Goal: Transaction & Acquisition: Purchase product/service

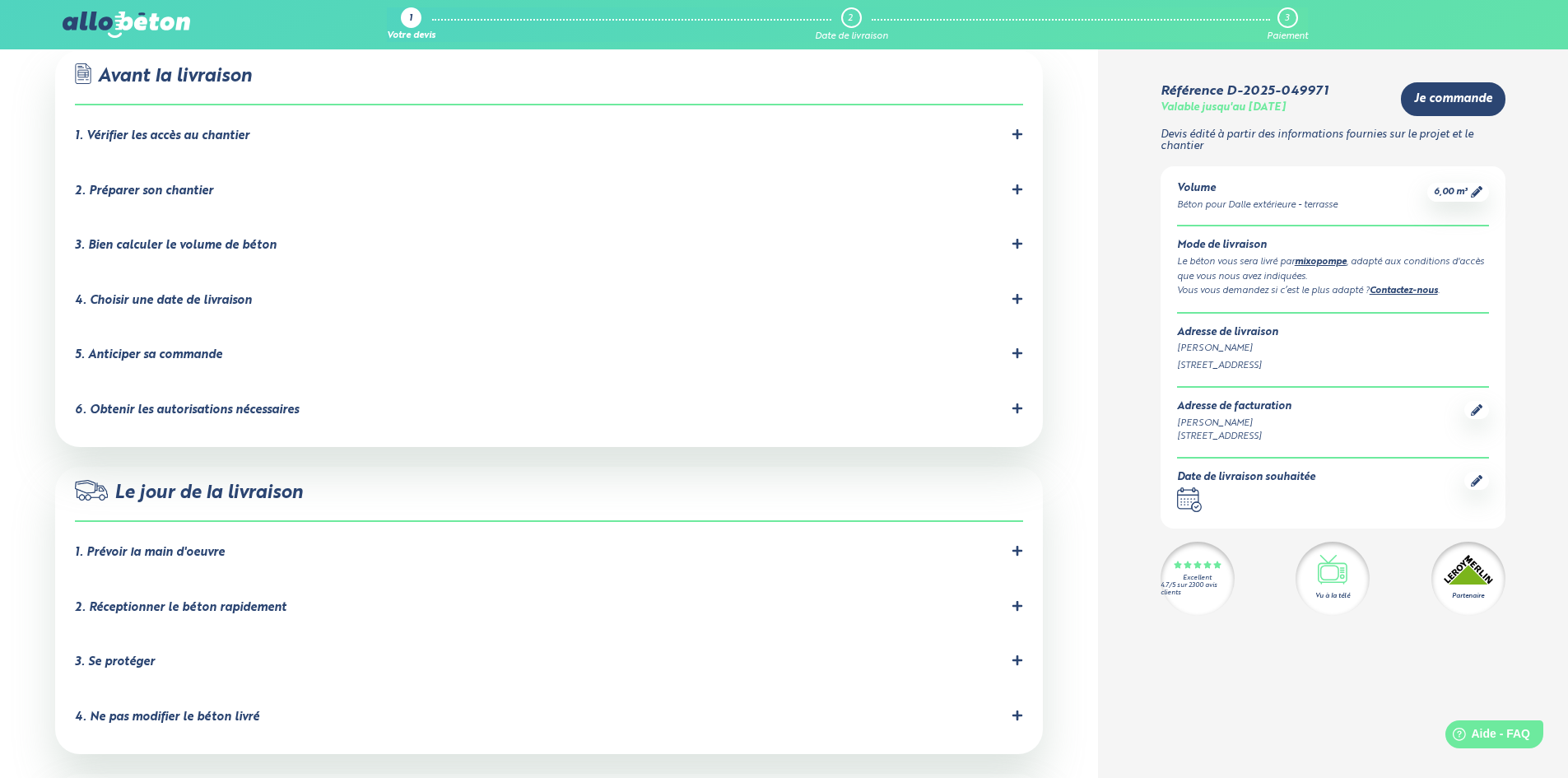
scroll to position [1069, 0]
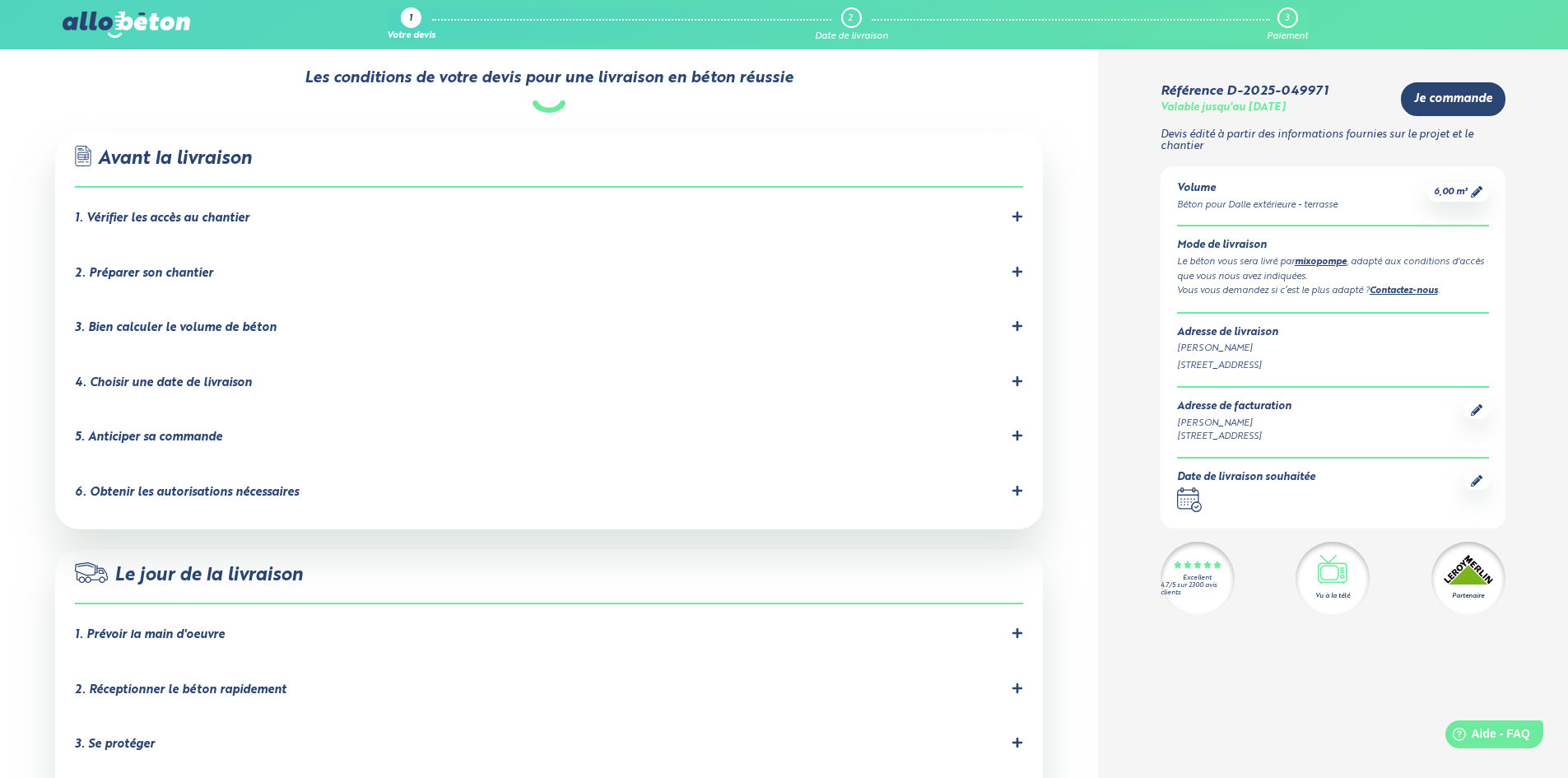
click at [182, 376] on div "4. Choisir une date de livraison" at bounding box center [163, 382] width 177 height 14
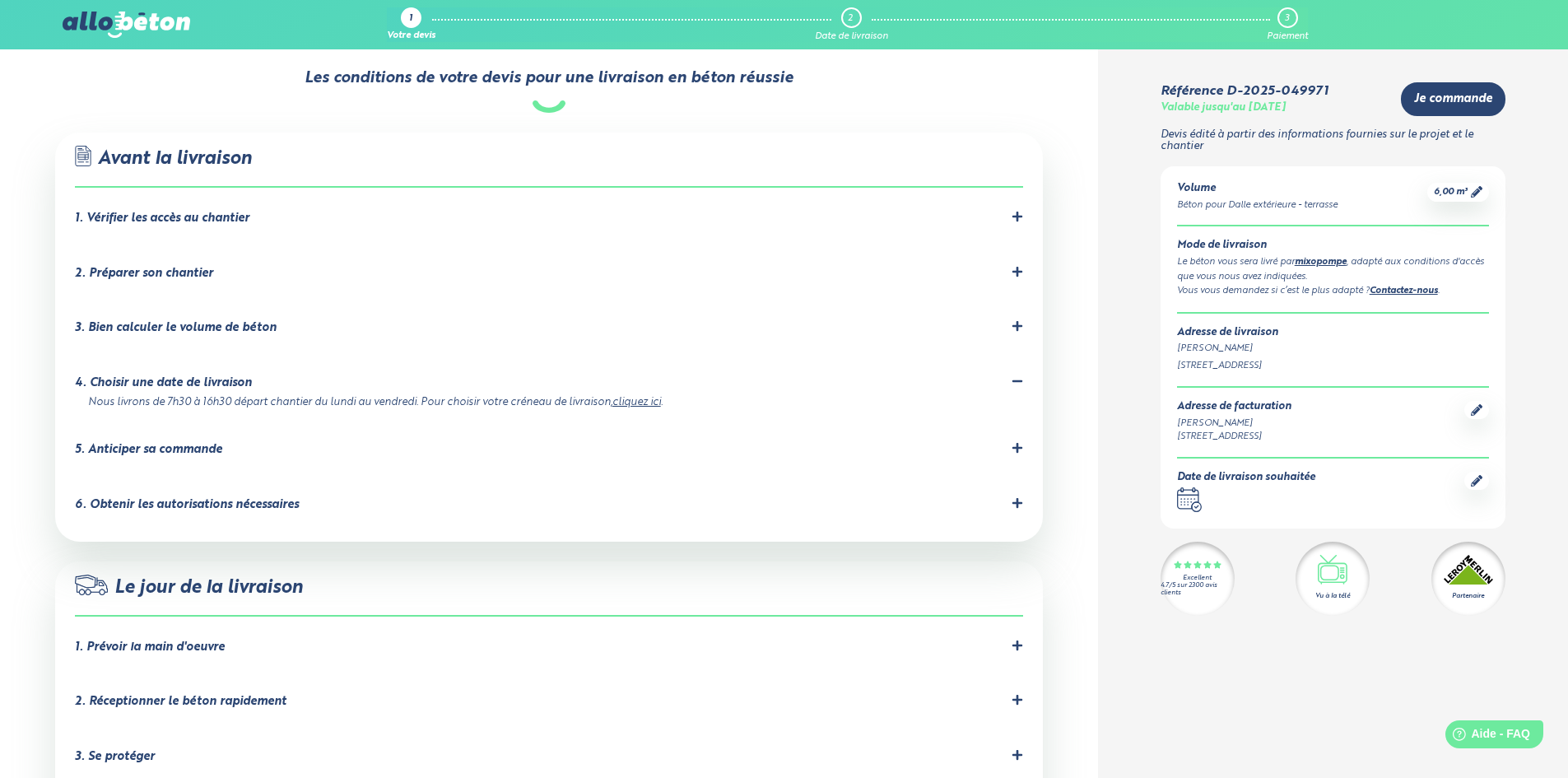
click at [188, 376] on div "4. Choisir une date de livraison" at bounding box center [163, 382] width 177 height 14
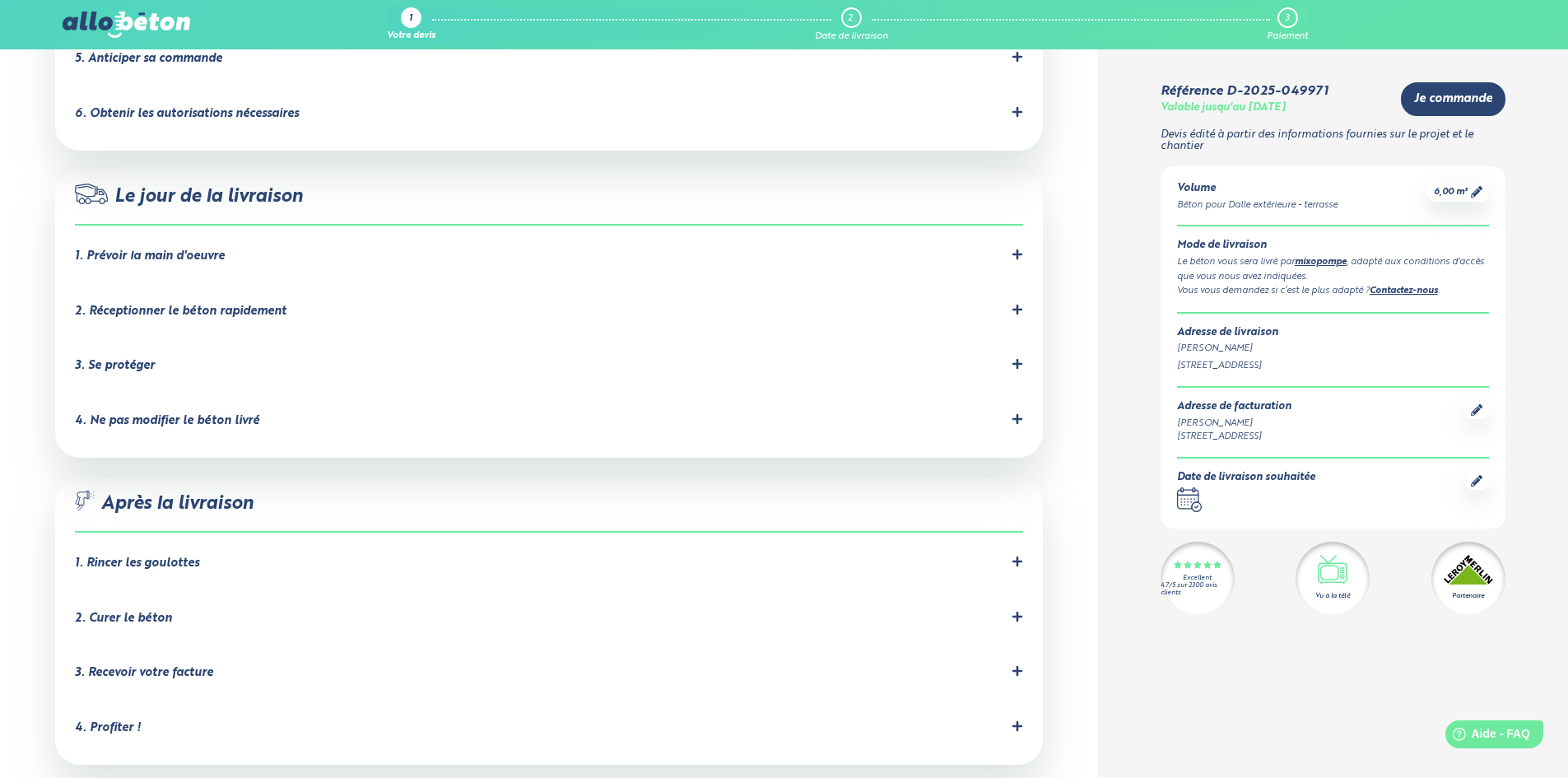
scroll to position [1564, 0]
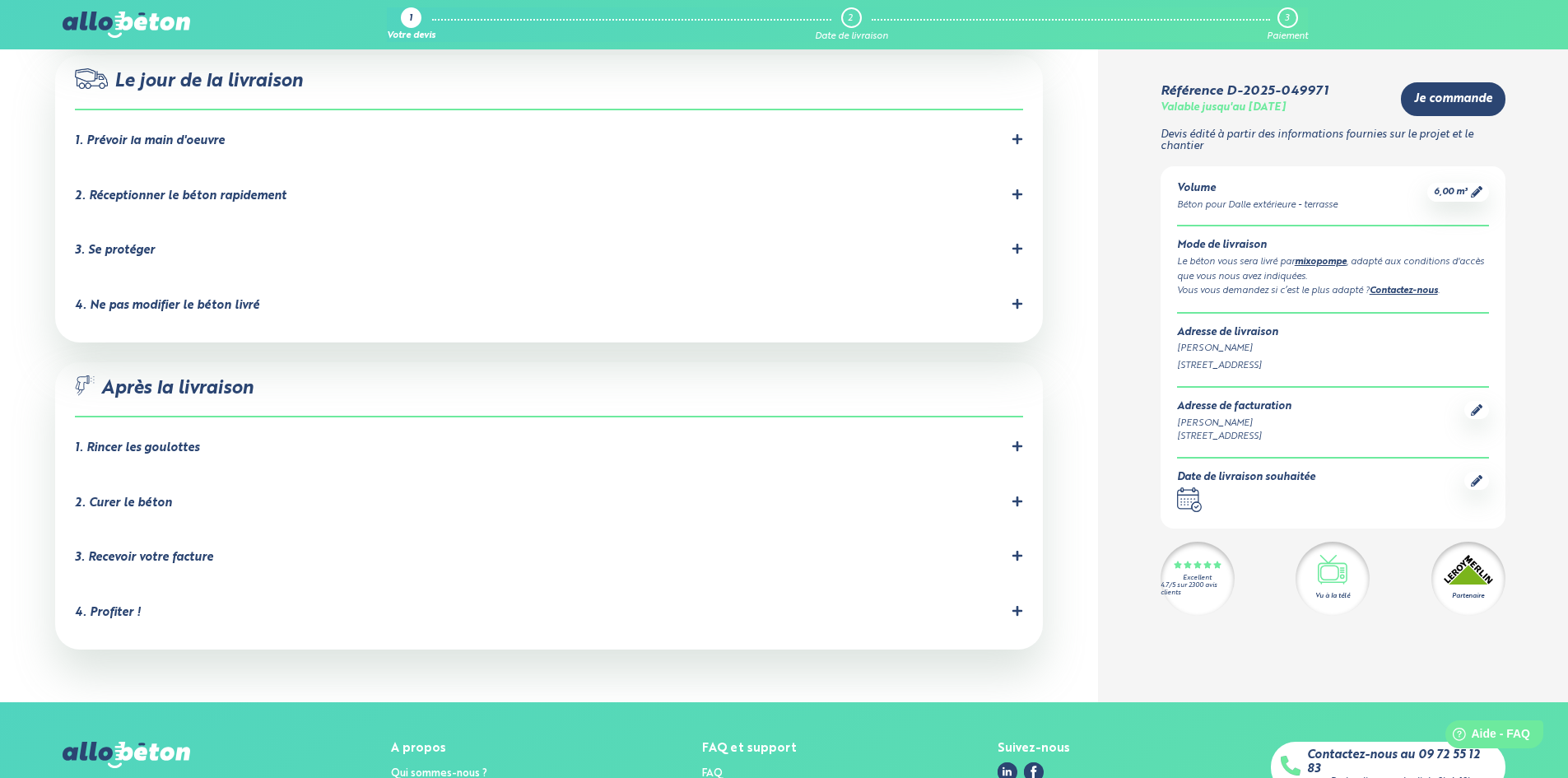
click at [1004, 605] on div "4. Profiter !" at bounding box center [548, 612] width 948 height 15
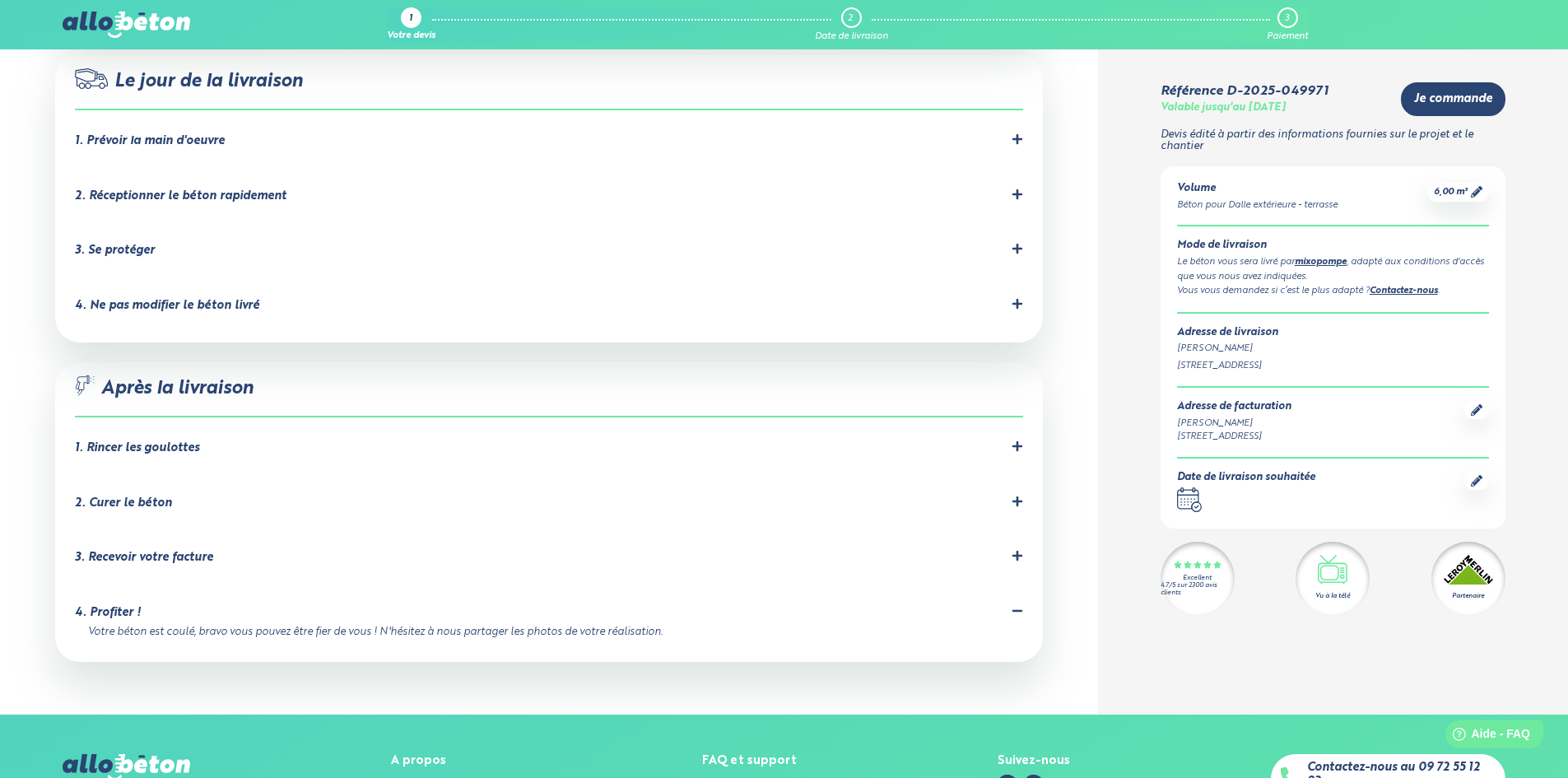
click at [1004, 605] on div "4. Profiter !" at bounding box center [548, 612] width 948 height 15
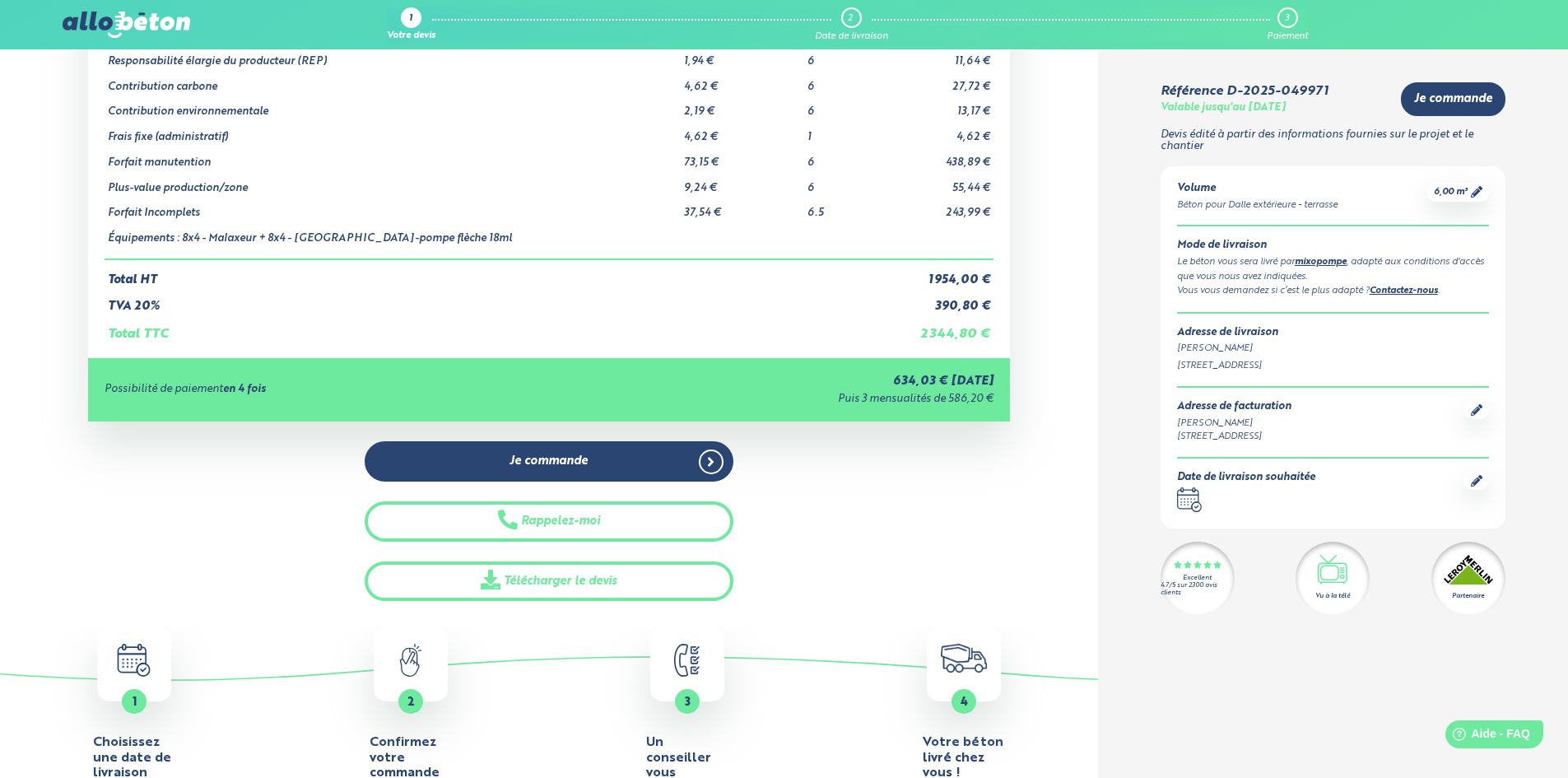
scroll to position [66, 0]
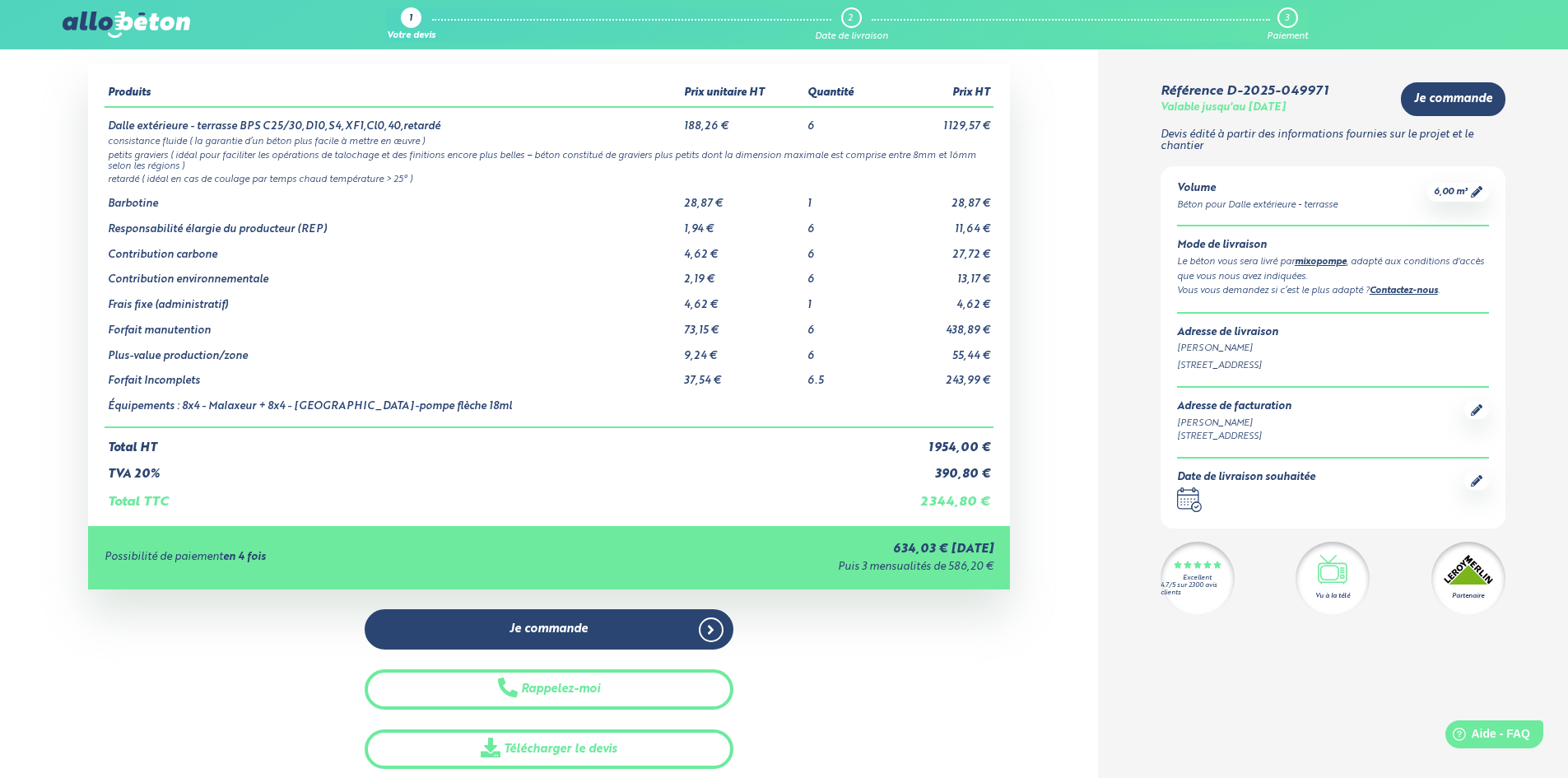
click at [1399, 293] on link "Contactez-nous" at bounding box center [1403, 290] width 68 height 9
click at [1419, 288] on link "Contactez-nous" at bounding box center [1403, 290] width 68 height 9
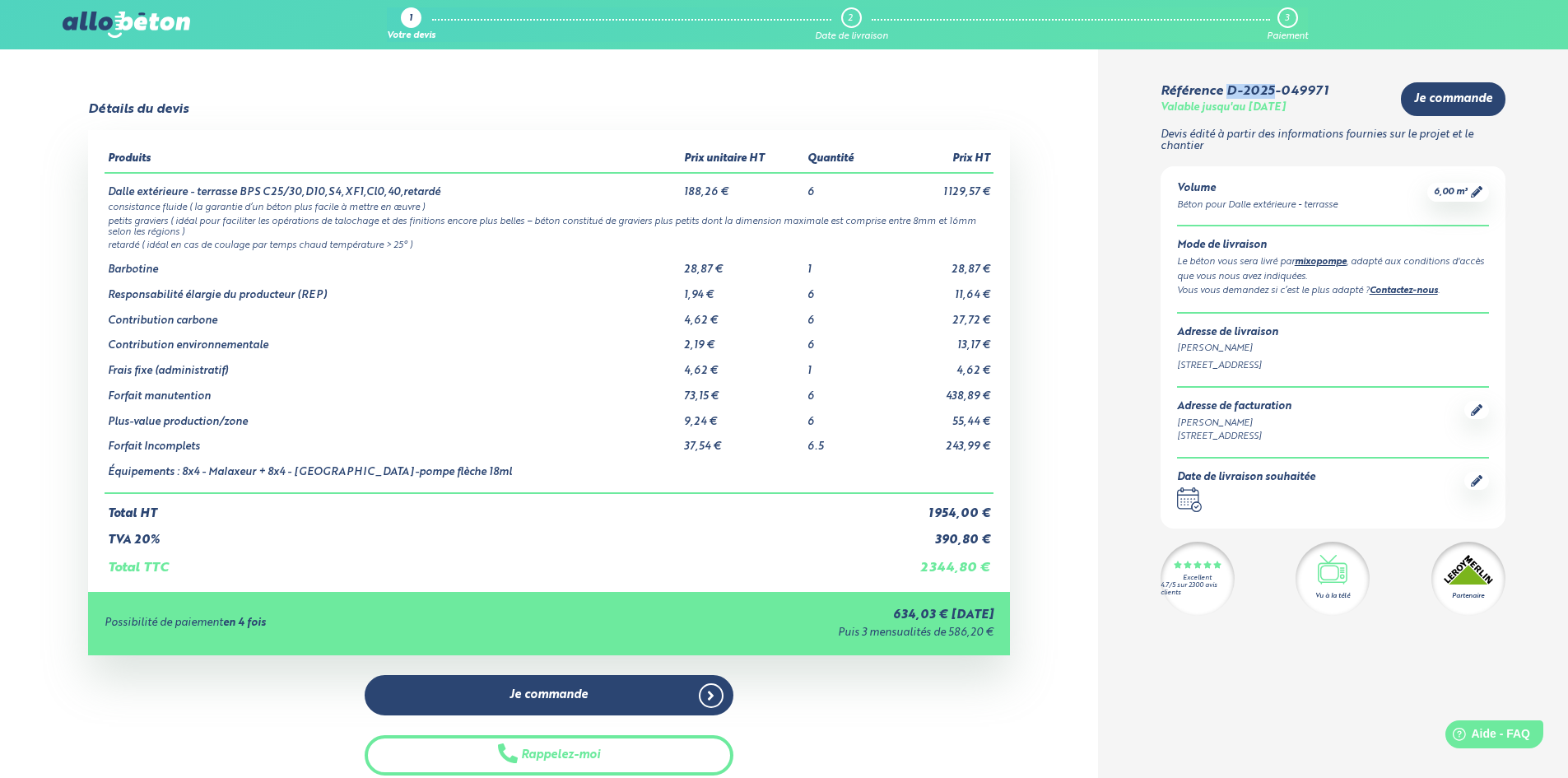
drag, startPoint x: 1225, startPoint y: 89, endPoint x: 1272, endPoint y: 89, distance: 47.0
click at [1272, 89] on div "Référence D-2025-049971" at bounding box center [1244, 91] width 168 height 14
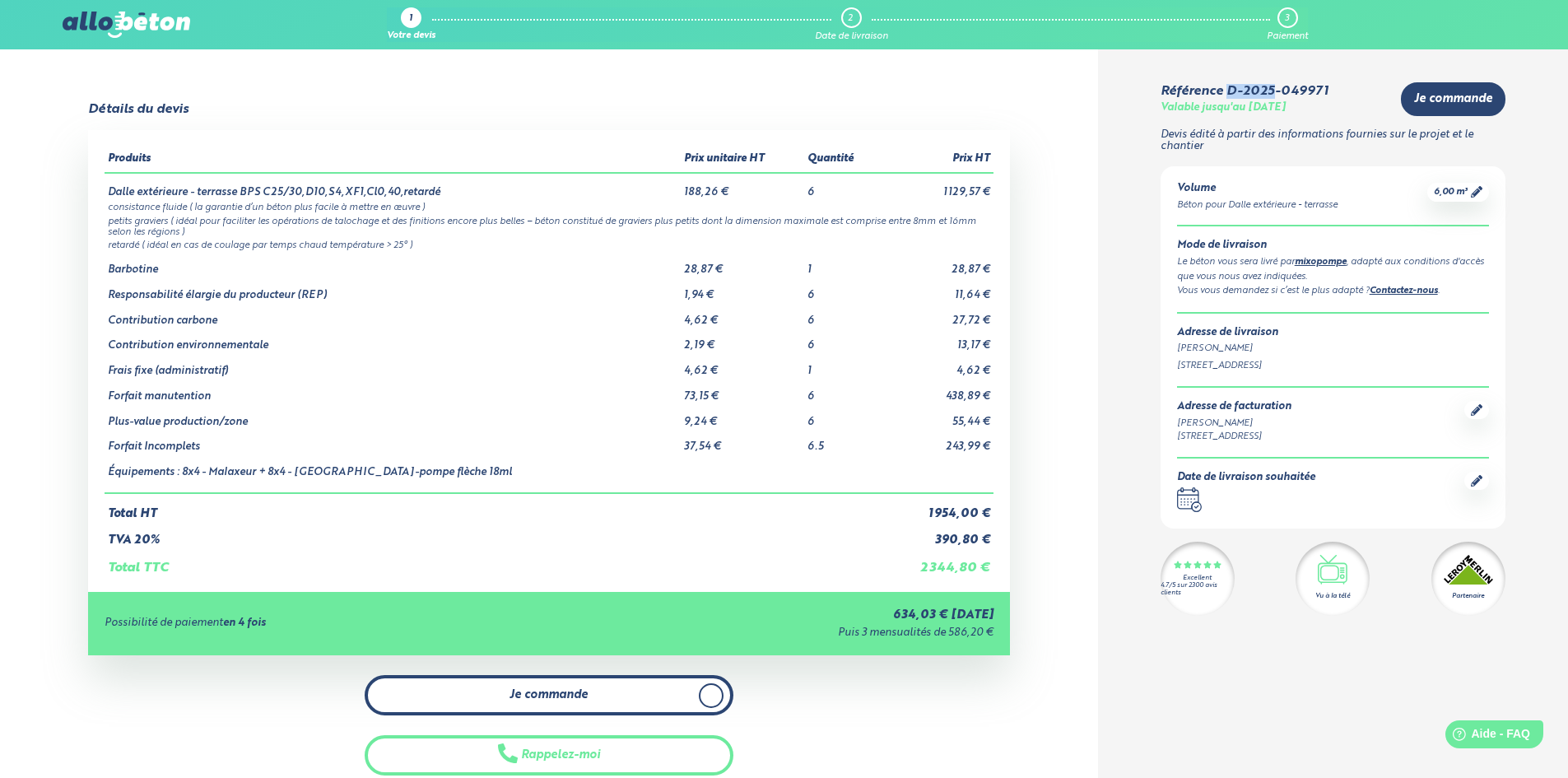
click at [592, 693] on link "Je commande" at bounding box center [548, 695] width 369 height 40
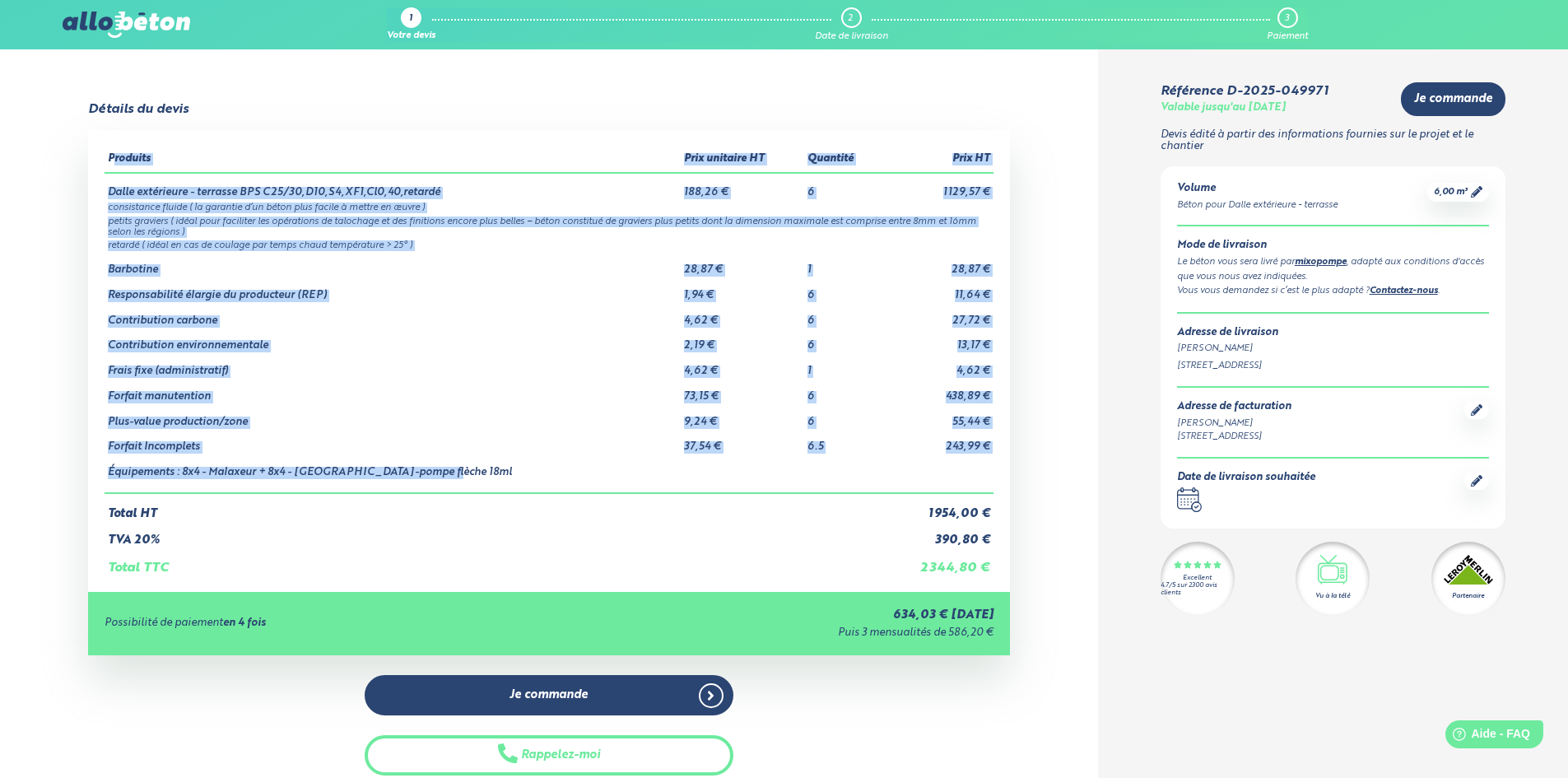
drag, startPoint x: 451, startPoint y: 469, endPoint x: 111, endPoint y: 159, distance: 460.1
click at [111, 159] on table "Produits Prix unitaire HT Quantité Prix HT Dalle extérieure - terrasse BPS C25/…" at bounding box center [549, 360] width 889 height 428
click at [542, 419] on td "Plus-value production/zone" at bounding box center [392, 416] width 576 height 26
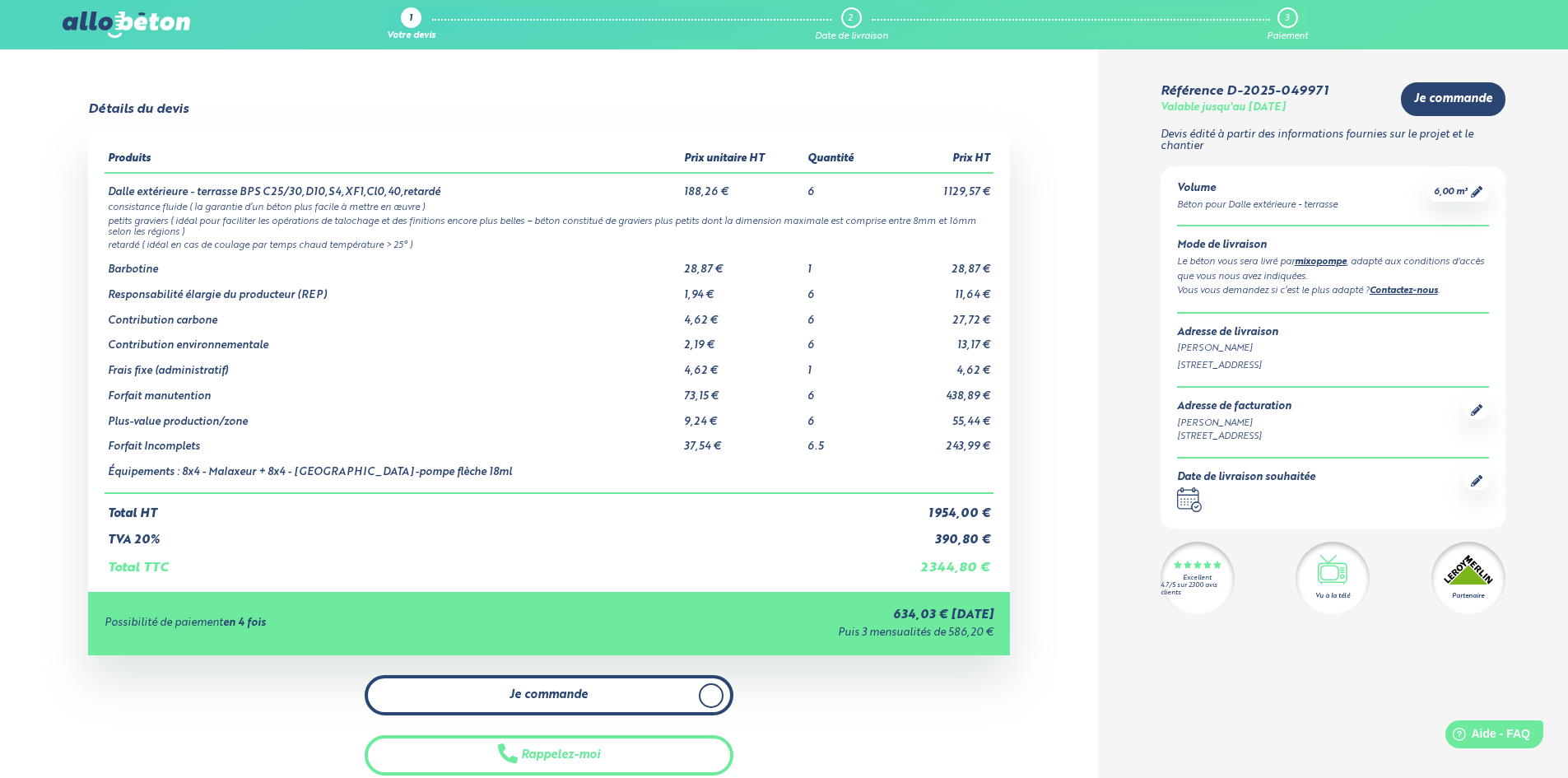
click at [551, 691] on span "Je commande" at bounding box center [549, 695] width 79 height 14
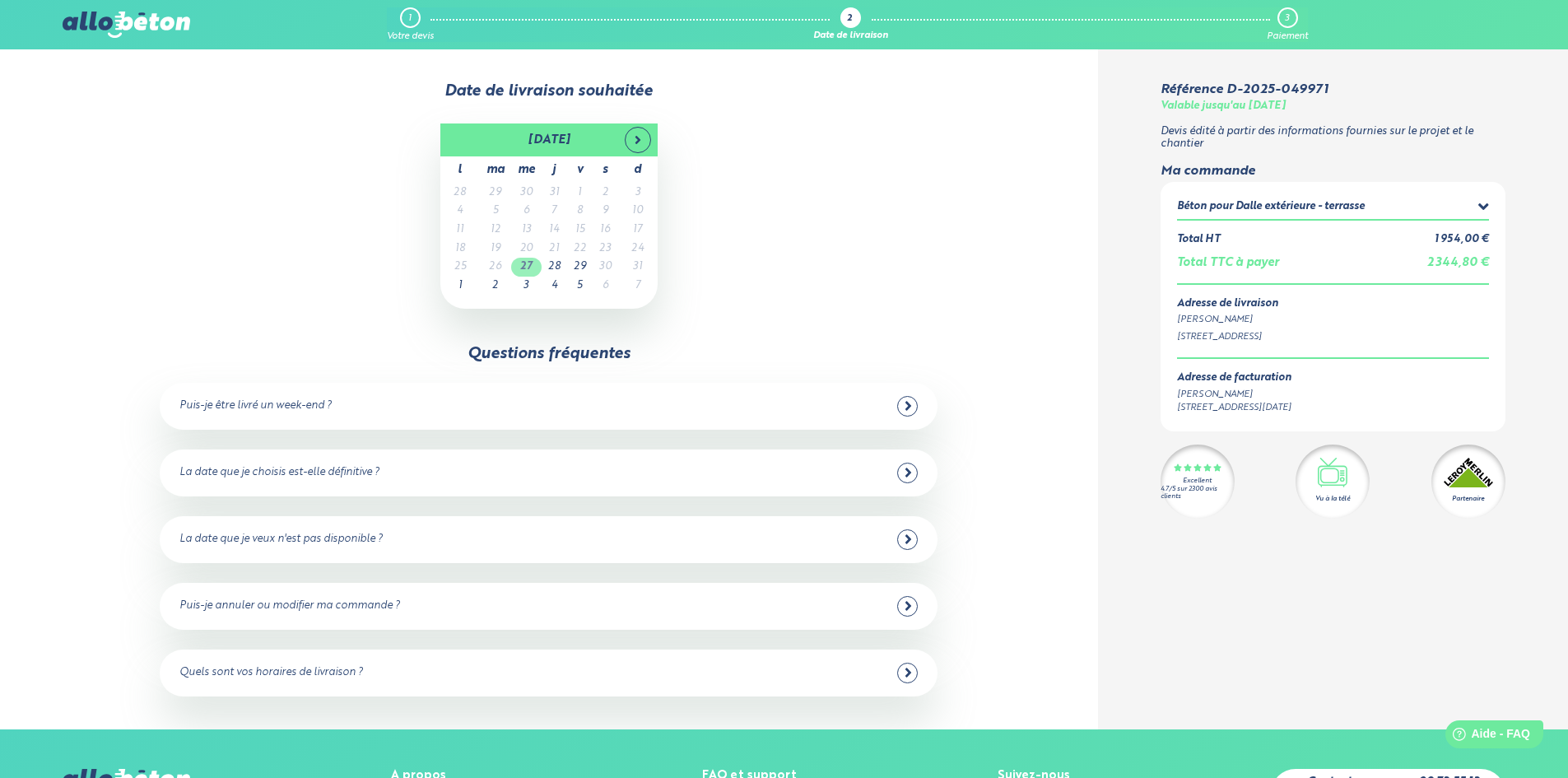
click at [527, 267] on td "27" at bounding box center [526, 267] width 31 height 19
click at [525, 268] on td "27" at bounding box center [526, 267] width 31 height 19
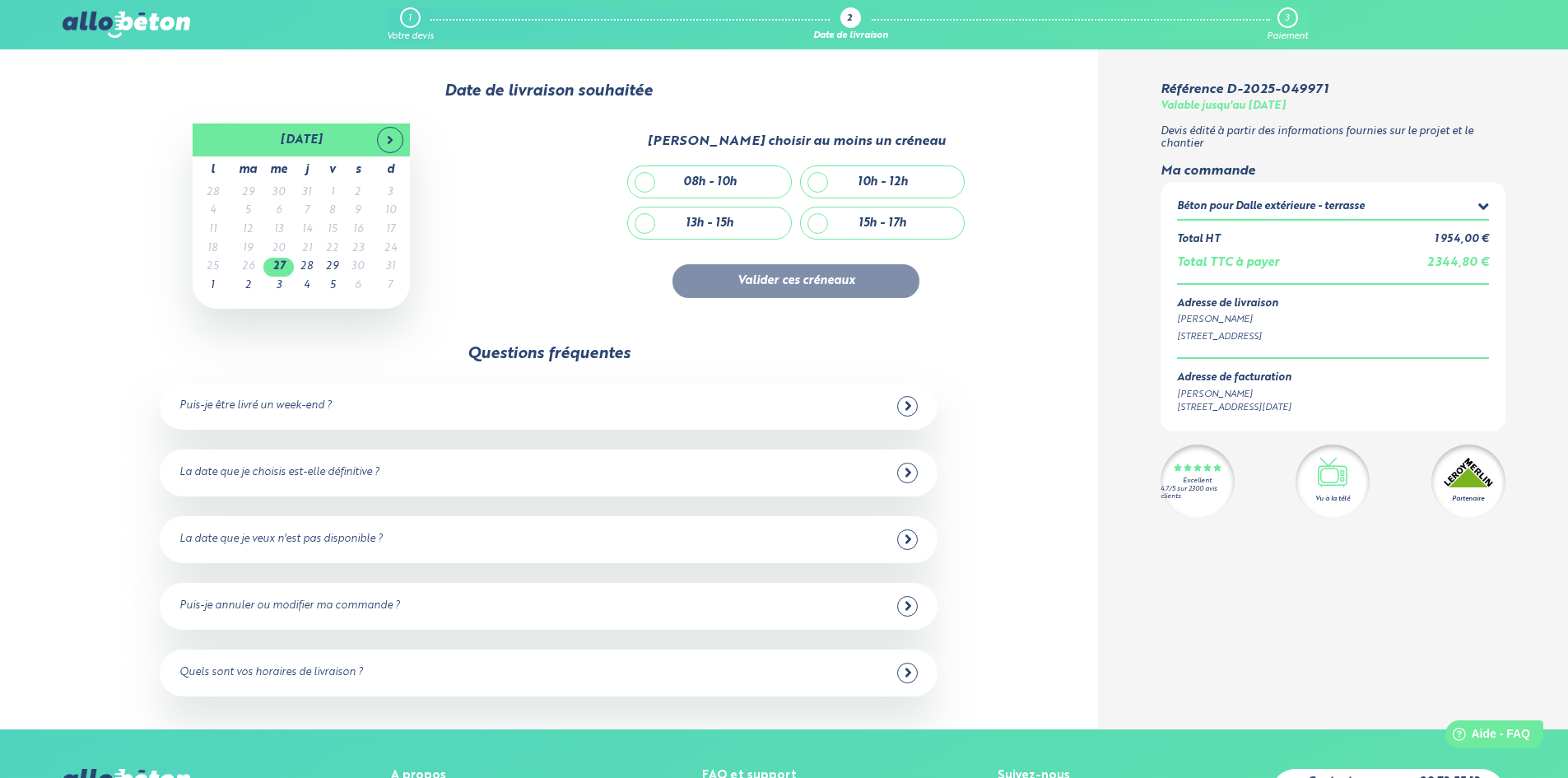
click at [822, 183] on div "10h - 12h" at bounding box center [883, 181] width 163 height 32
checkbox input "true"
click at [830, 287] on button "Valider ces créneaux" at bounding box center [796, 281] width 247 height 34
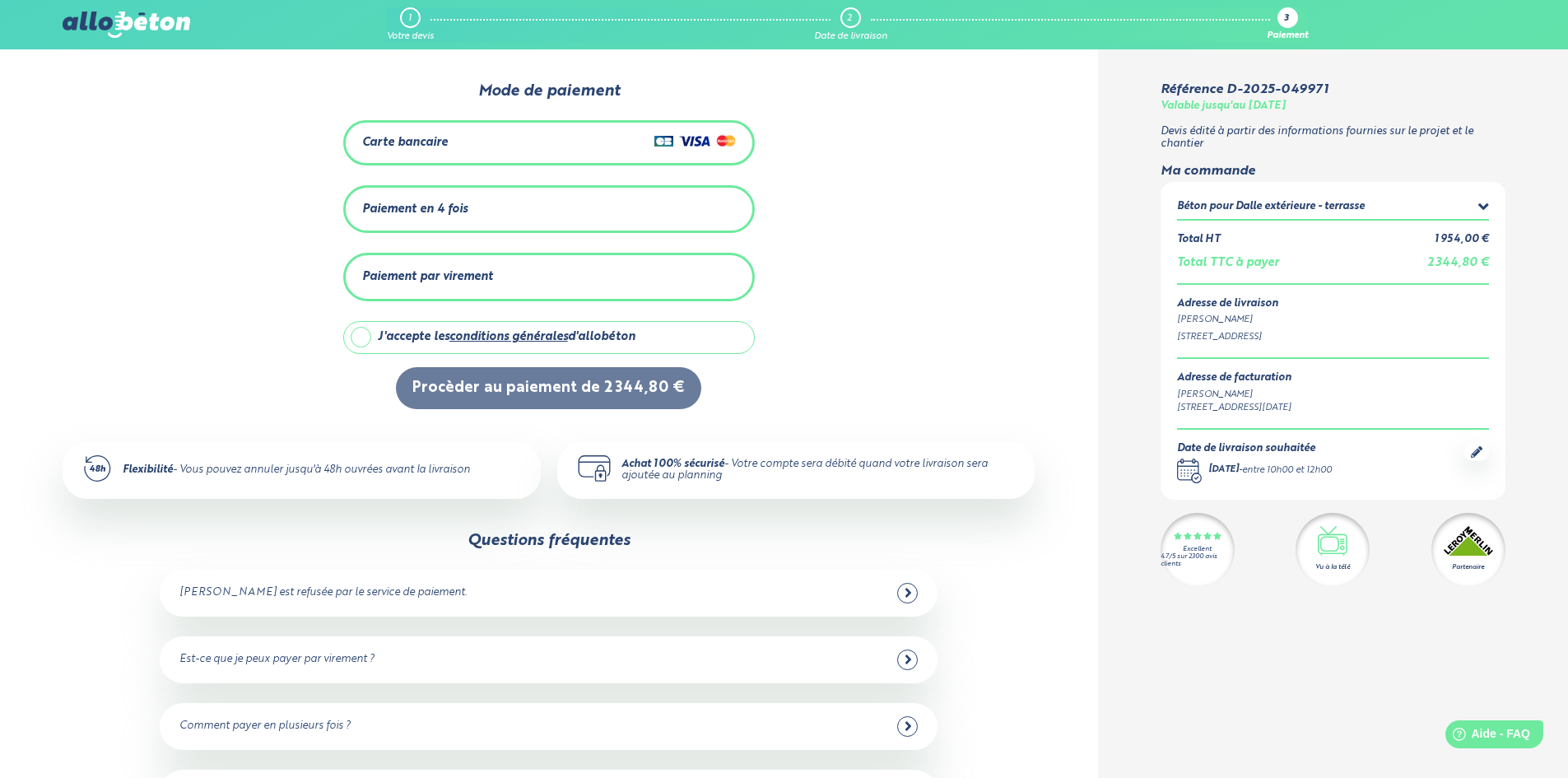
click at [358, 338] on label "J'accepte les conditions générales d'allobéton" at bounding box center [548, 337] width 411 height 33
checkbox input "true"
click at [405, 140] on div "Carte bancaire" at bounding box center [404, 143] width 85 height 14
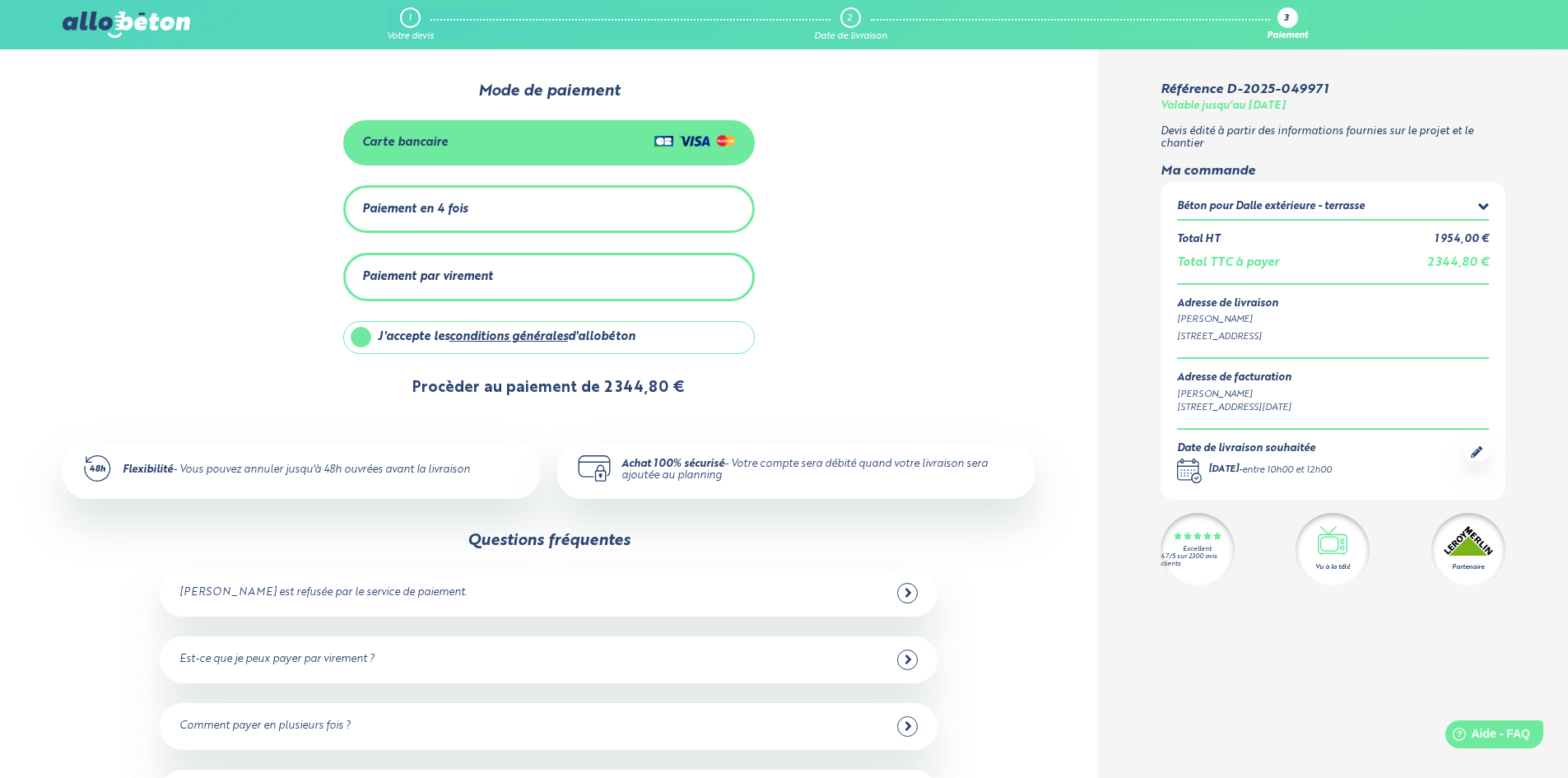
click at [539, 393] on button "Procèder au paiement de 2 344,80 €" at bounding box center [548, 388] width 306 height 42
